Goal: Transaction & Acquisition: Subscribe to service/newsletter

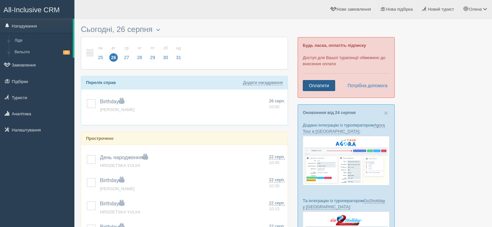
click at [328, 85] on link "Оплатити" at bounding box center [319, 85] width 32 height 11
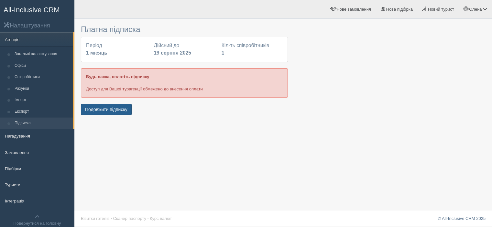
click at [128, 112] on button "Подовжити підписку" at bounding box center [106, 109] width 51 height 11
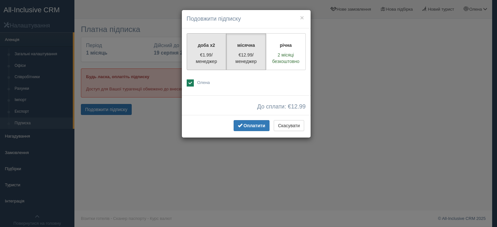
click at [211, 53] on p "€1.99/менеджер" at bounding box center [206, 58] width 31 height 13
radio input "true"
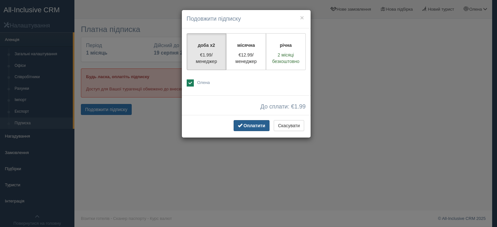
click at [259, 124] on span "Оплатити" at bounding box center [255, 125] width 22 height 5
